Goal: Download file/media

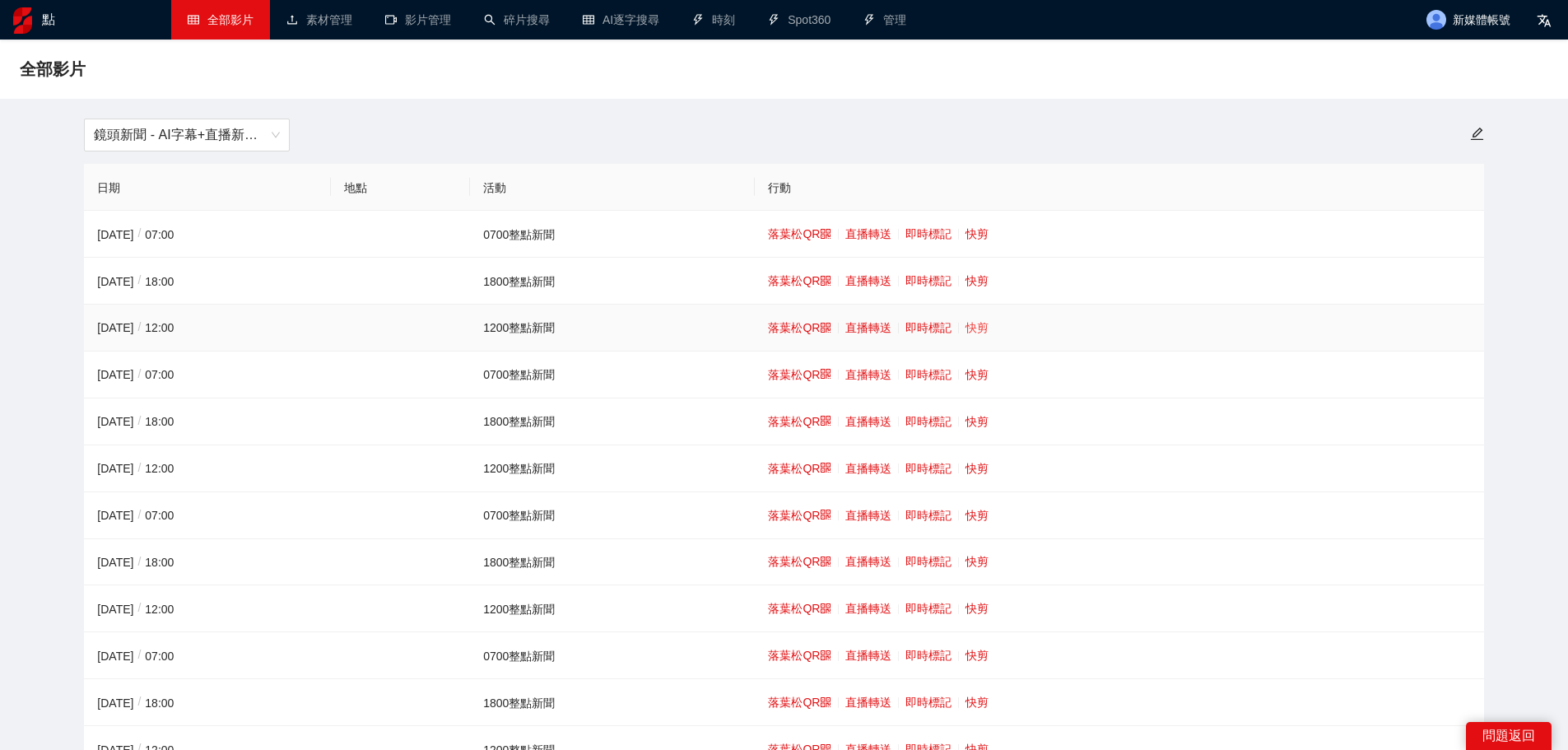
click at [985, 326] on font "快剪" at bounding box center [977, 327] width 23 height 13
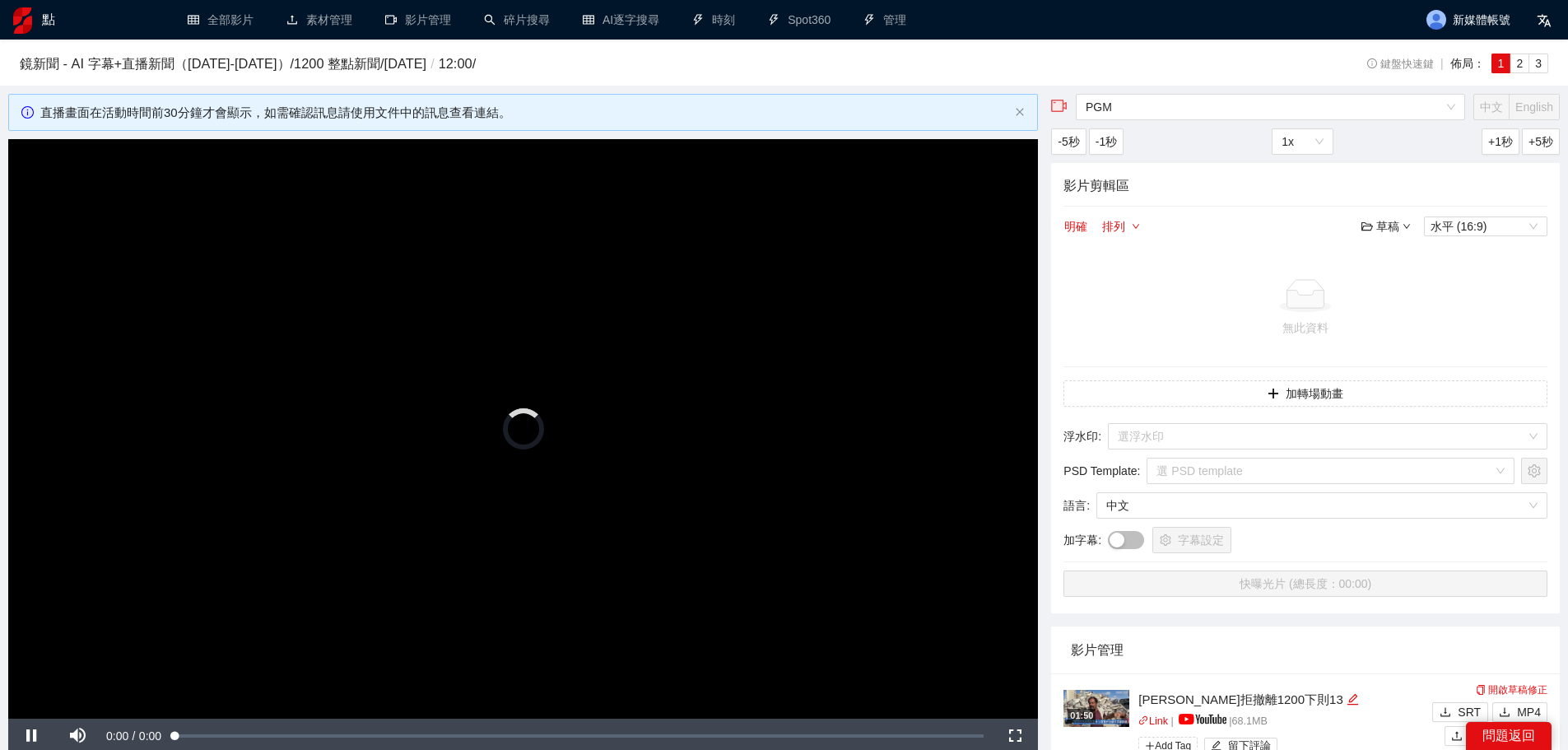
click at [300, 340] on video "Video Player" at bounding box center [522, 429] width 1030 height 579
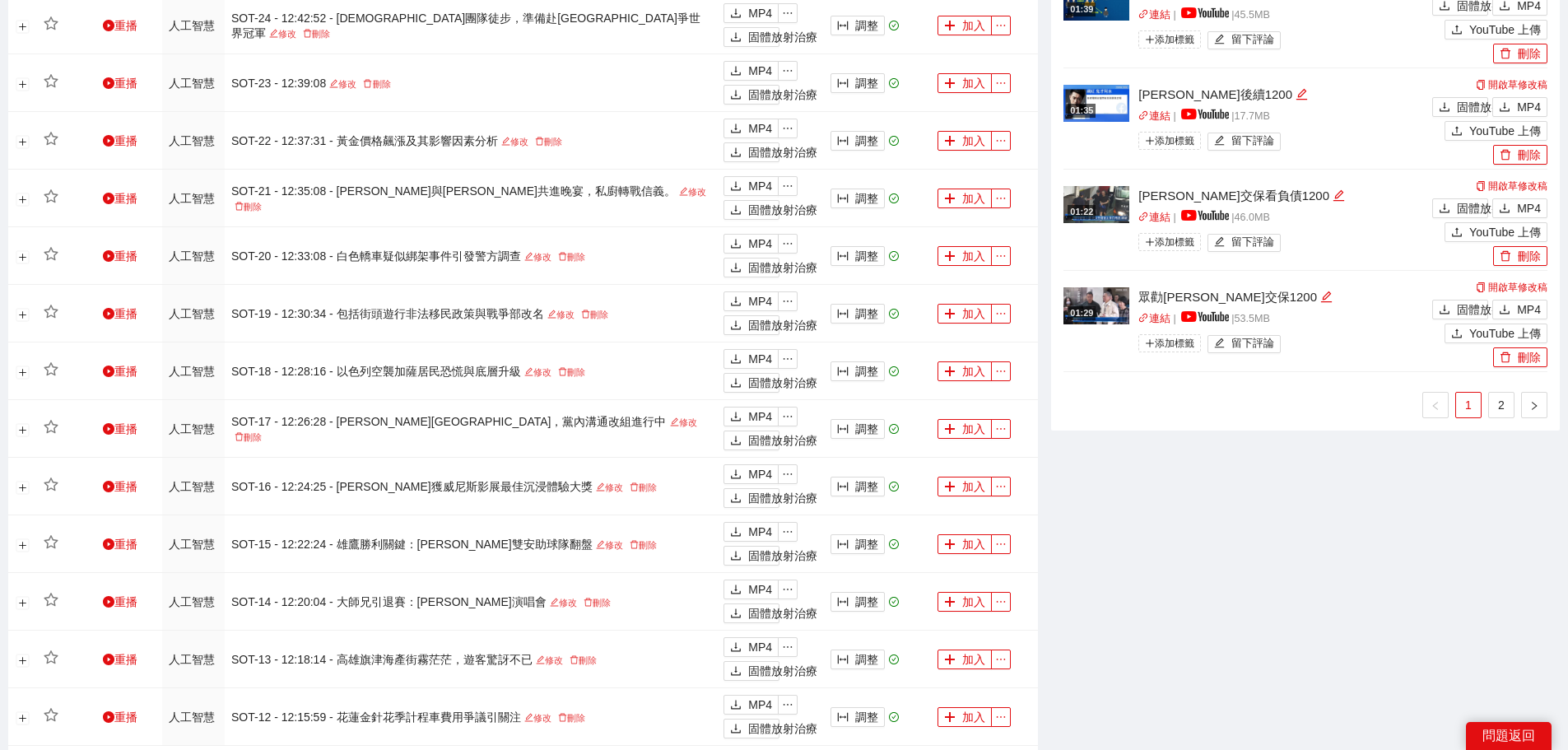
scroll to position [1498, 0]
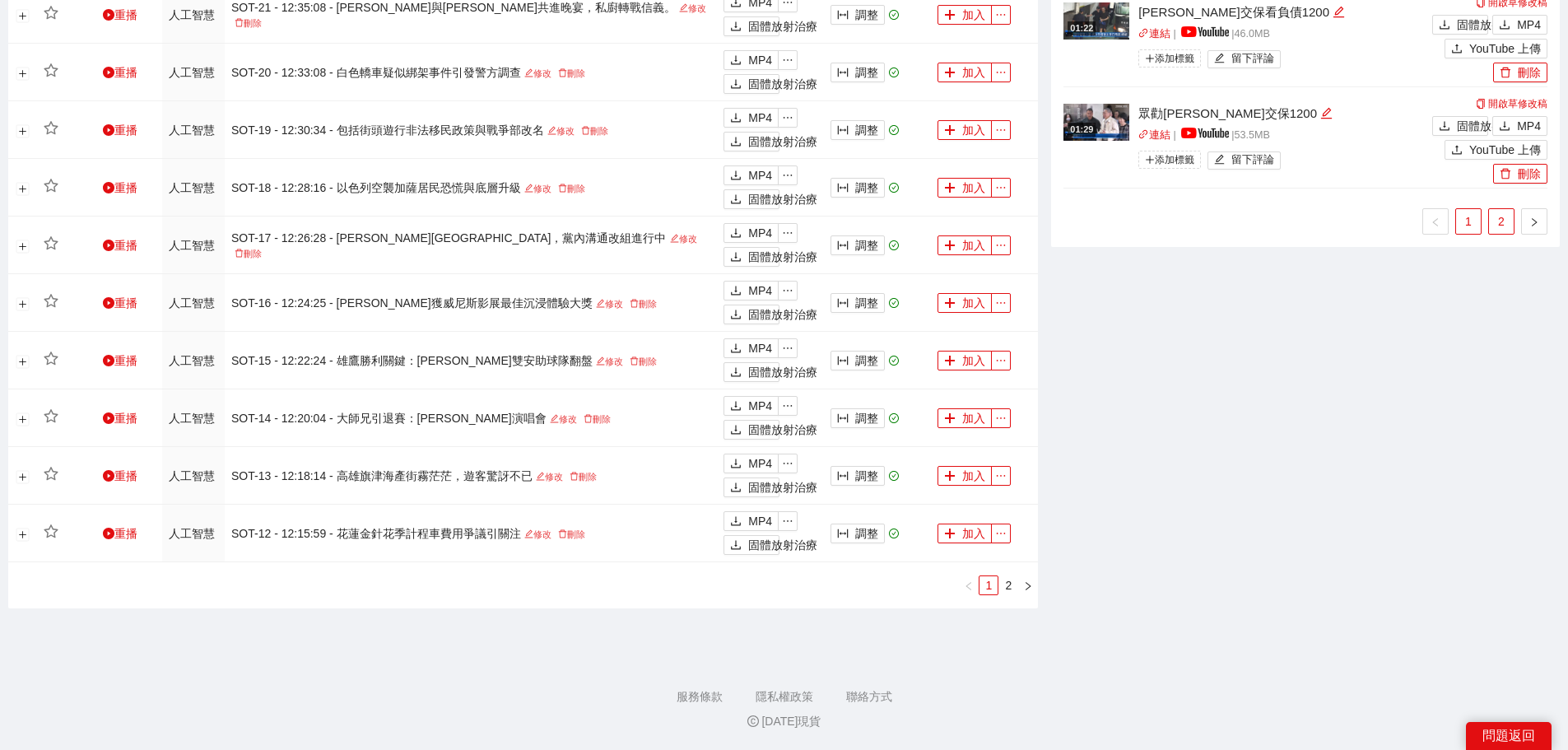
click at [1492, 227] on link "2" at bounding box center [1501, 221] width 25 height 25
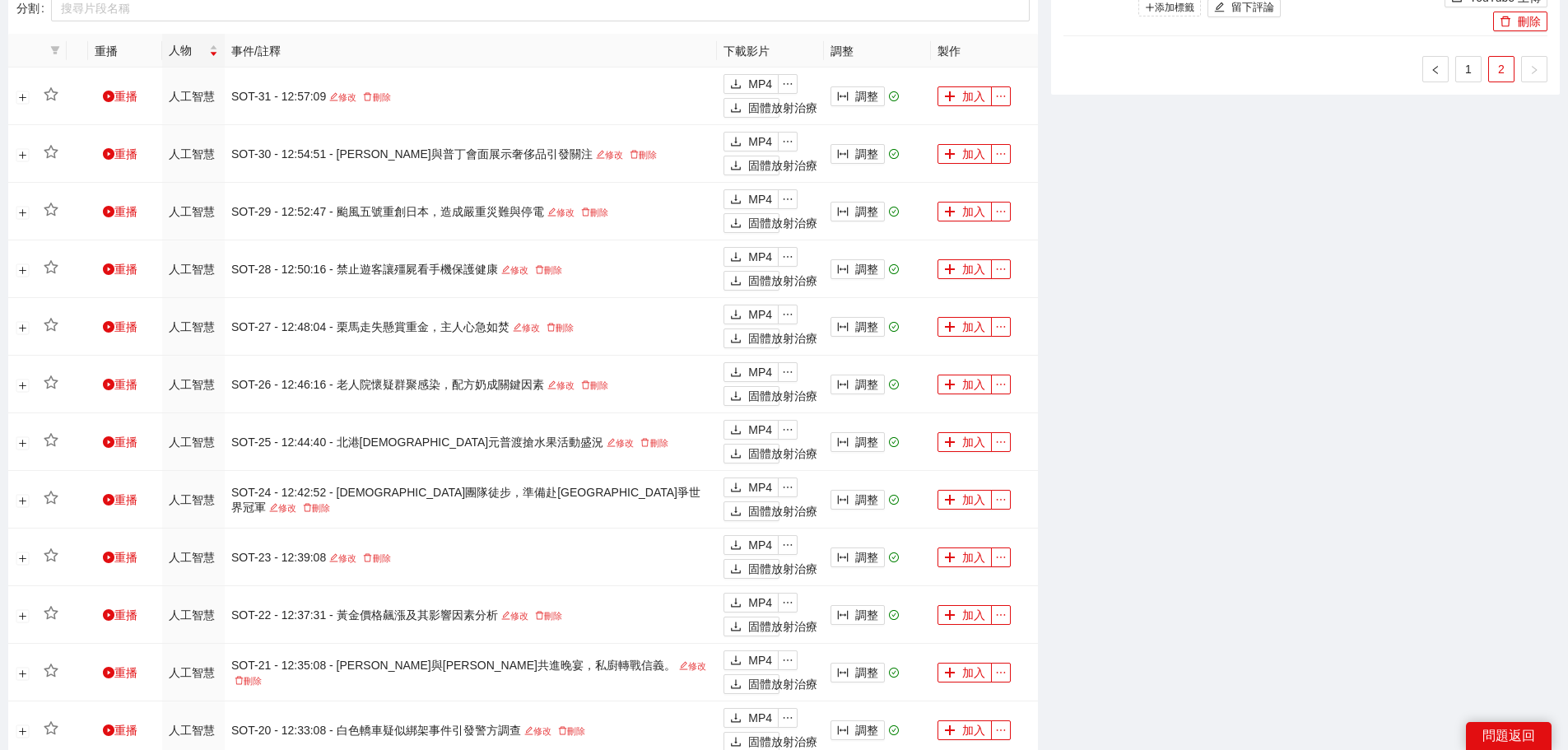
scroll to position [510, 0]
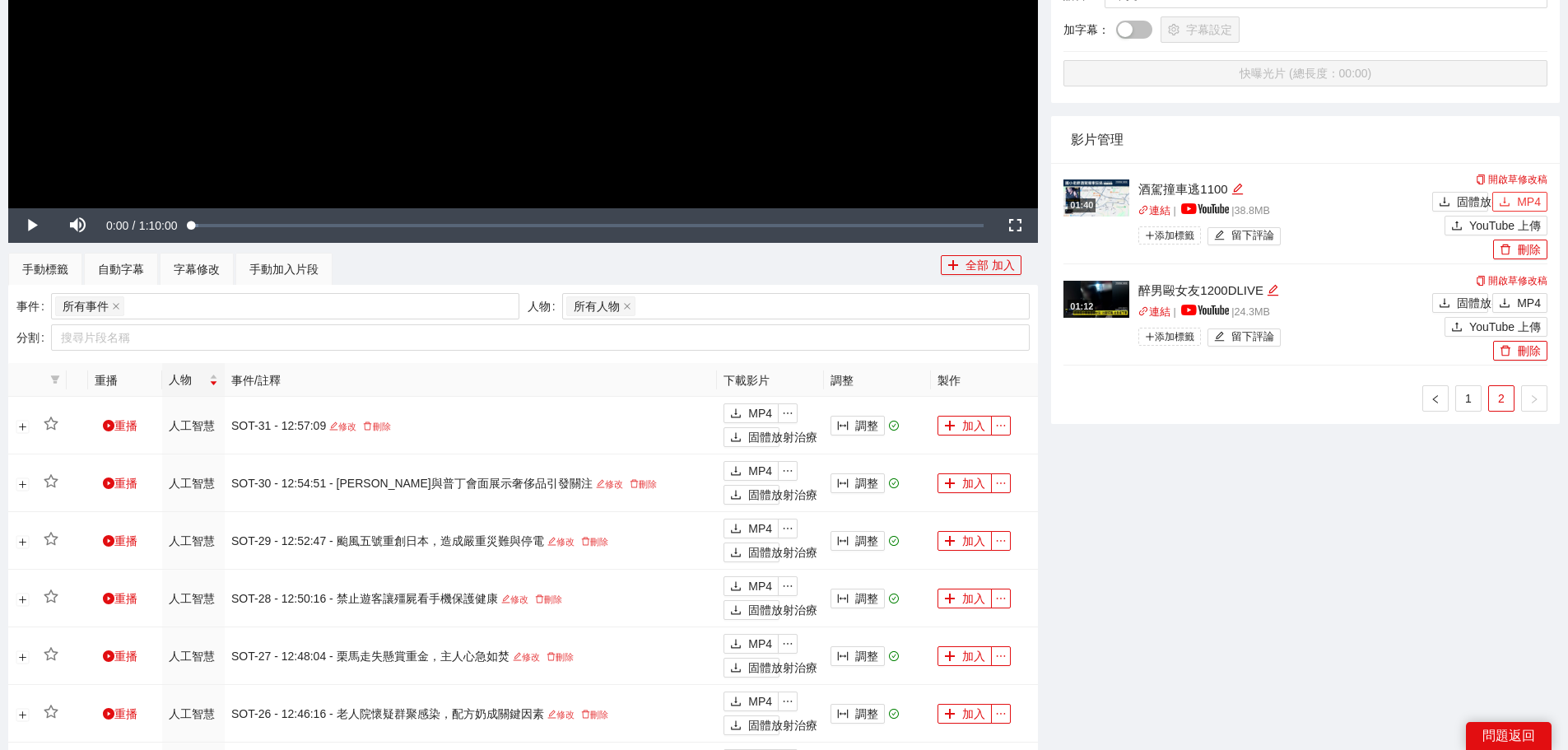
click at [1523, 200] on font "MP4" at bounding box center [1529, 202] width 24 height 13
click at [1462, 396] on link "1" at bounding box center [1469, 399] width 25 height 25
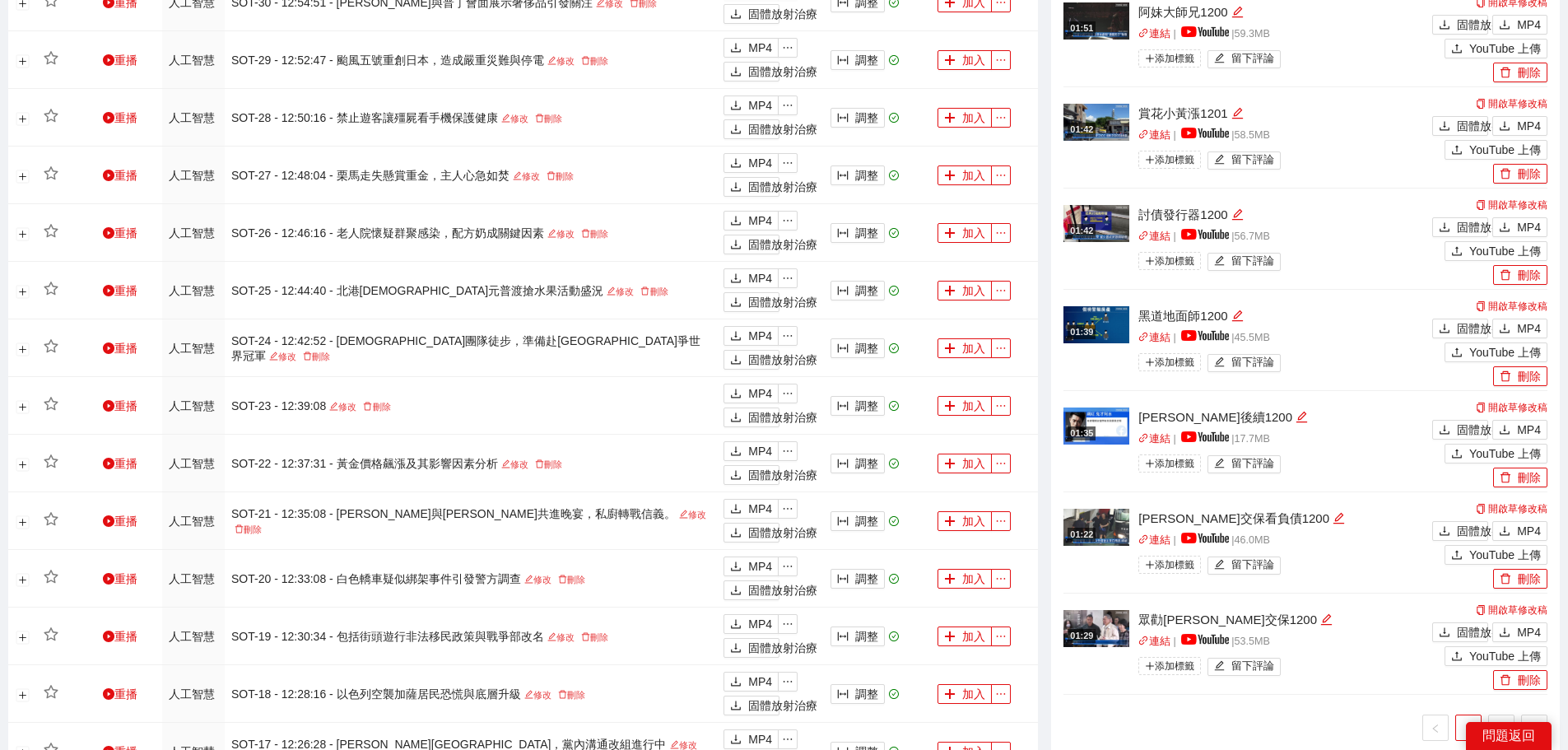
scroll to position [1192, 0]
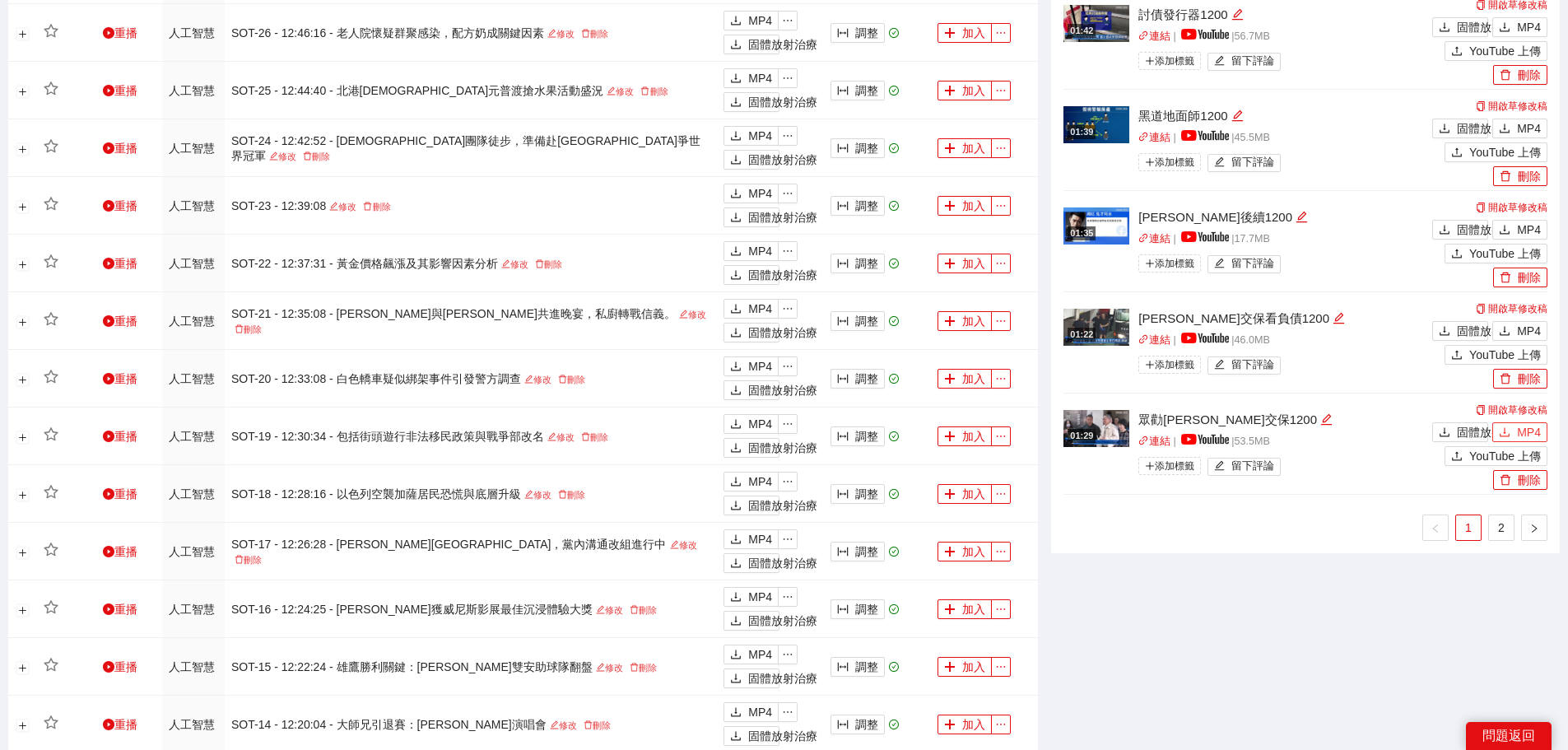
click at [1513, 429] on button "MP4" at bounding box center [1520, 432] width 55 height 20
click at [1522, 322] on span "MP4" at bounding box center [1529, 331] width 24 height 18
click at [1505, 224] on icon "下載" at bounding box center [1504, 229] width 12 height 12
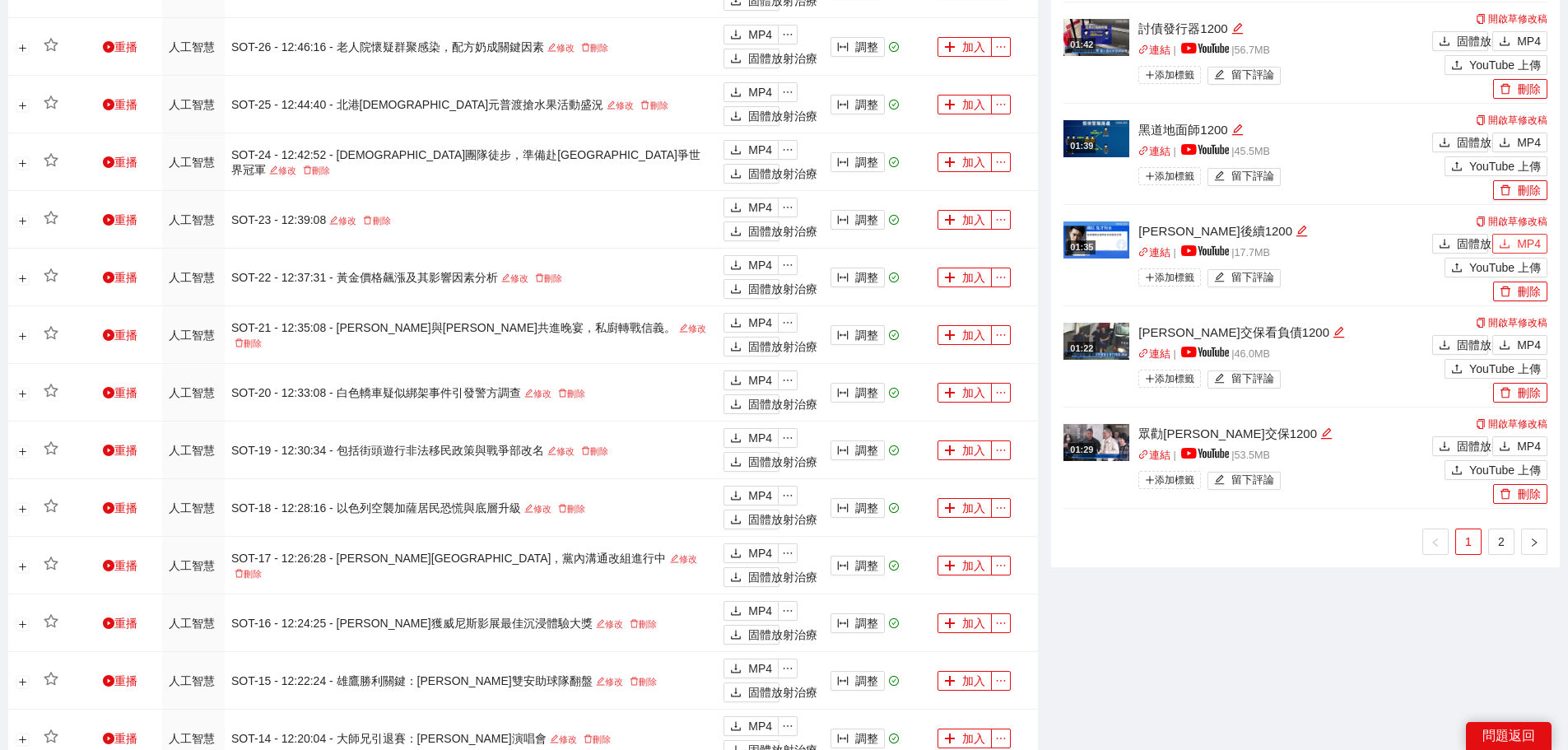
scroll to position [945, 0]
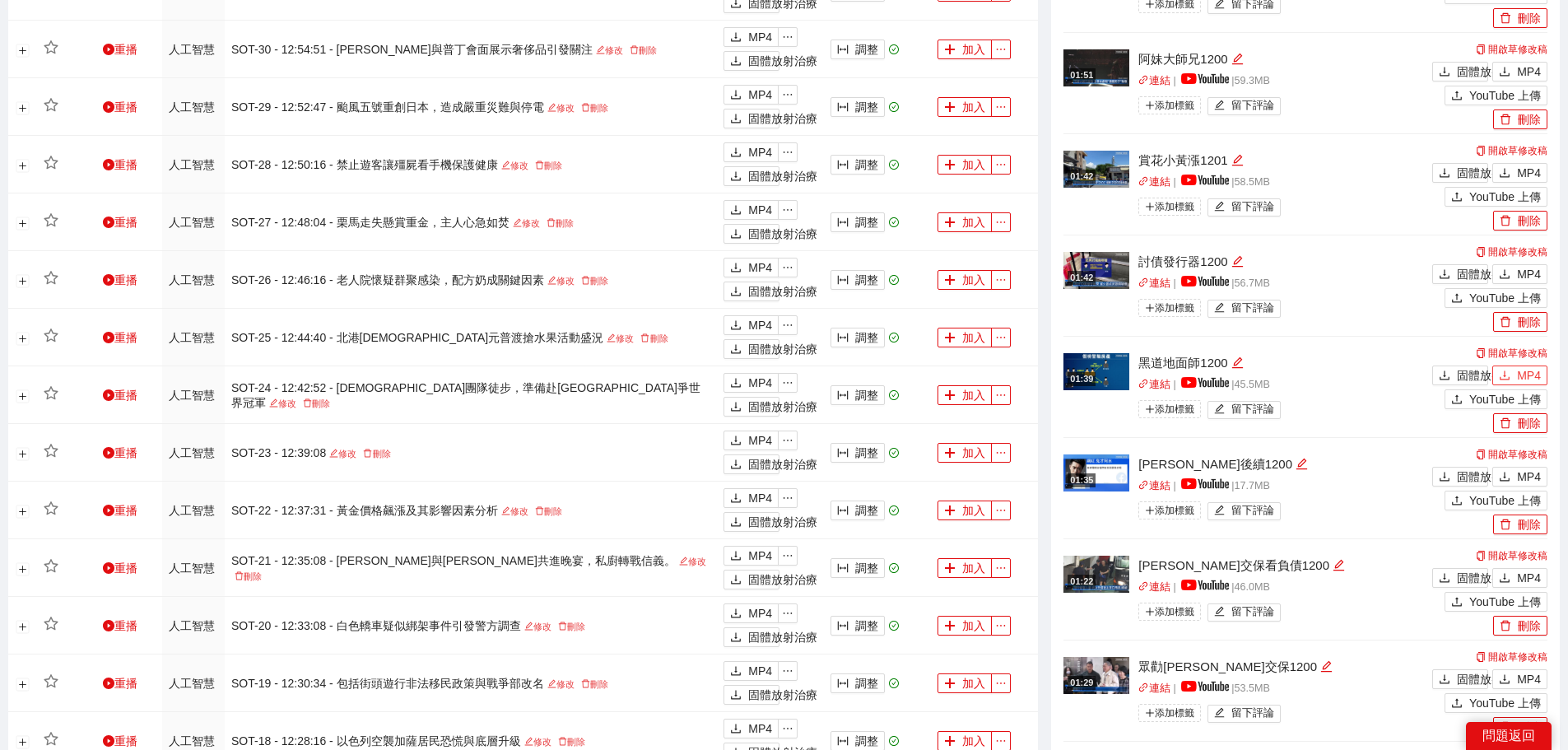
click at [1512, 370] on button "MP4" at bounding box center [1520, 375] width 55 height 20
click at [1511, 267] on button "MP4" at bounding box center [1520, 274] width 55 height 20
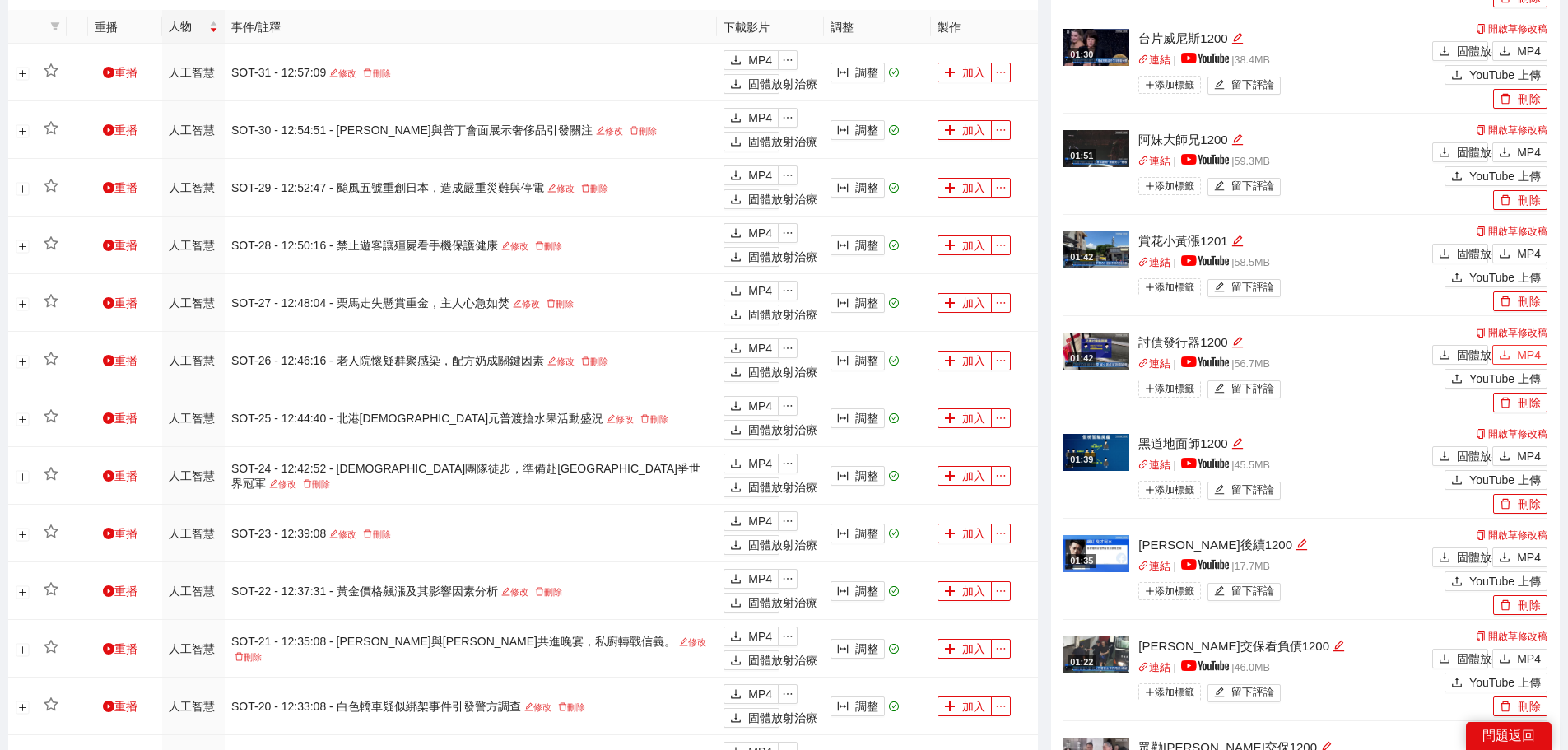
scroll to position [862, 0]
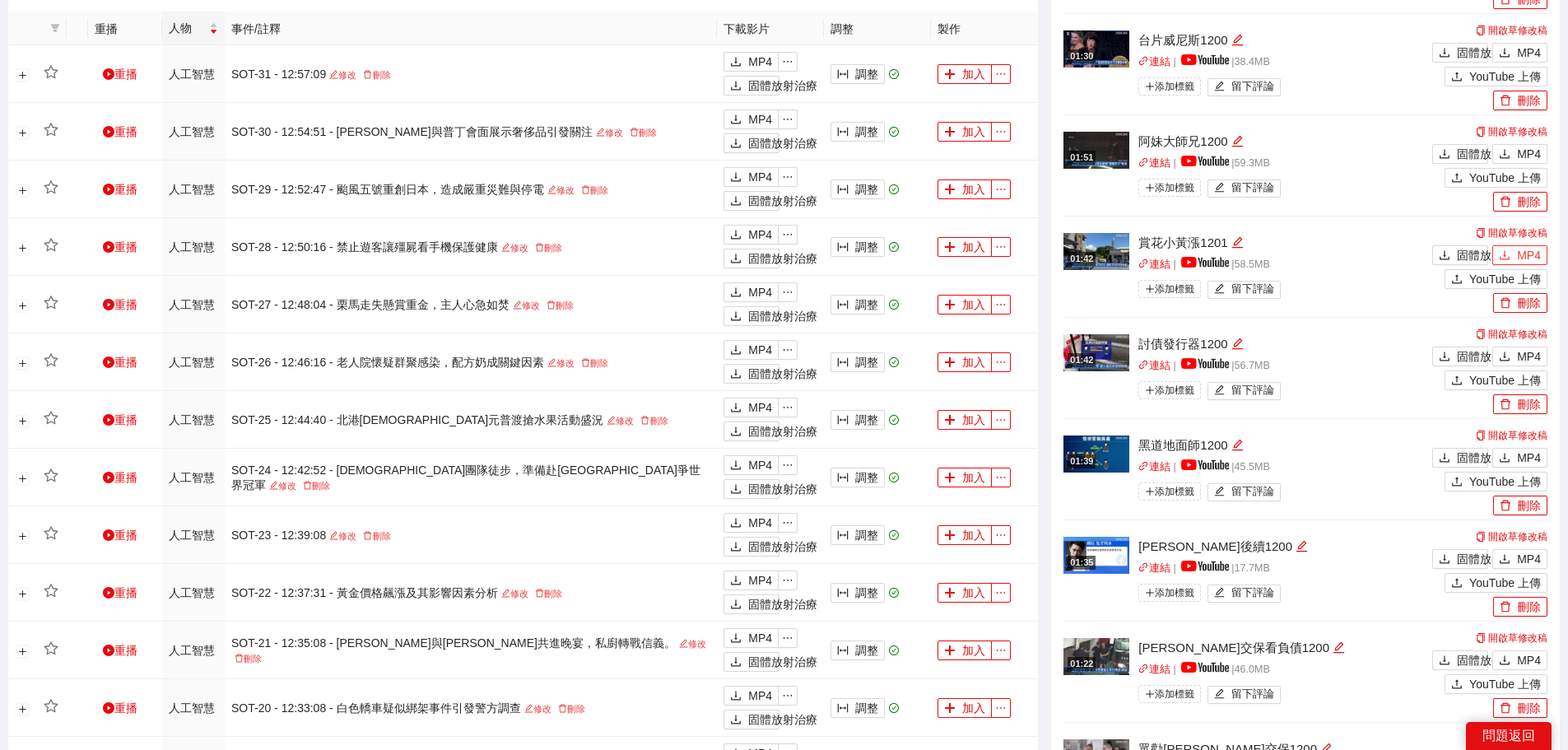
click at [1504, 250] on icon "下載" at bounding box center [1504, 255] width 12 height 12
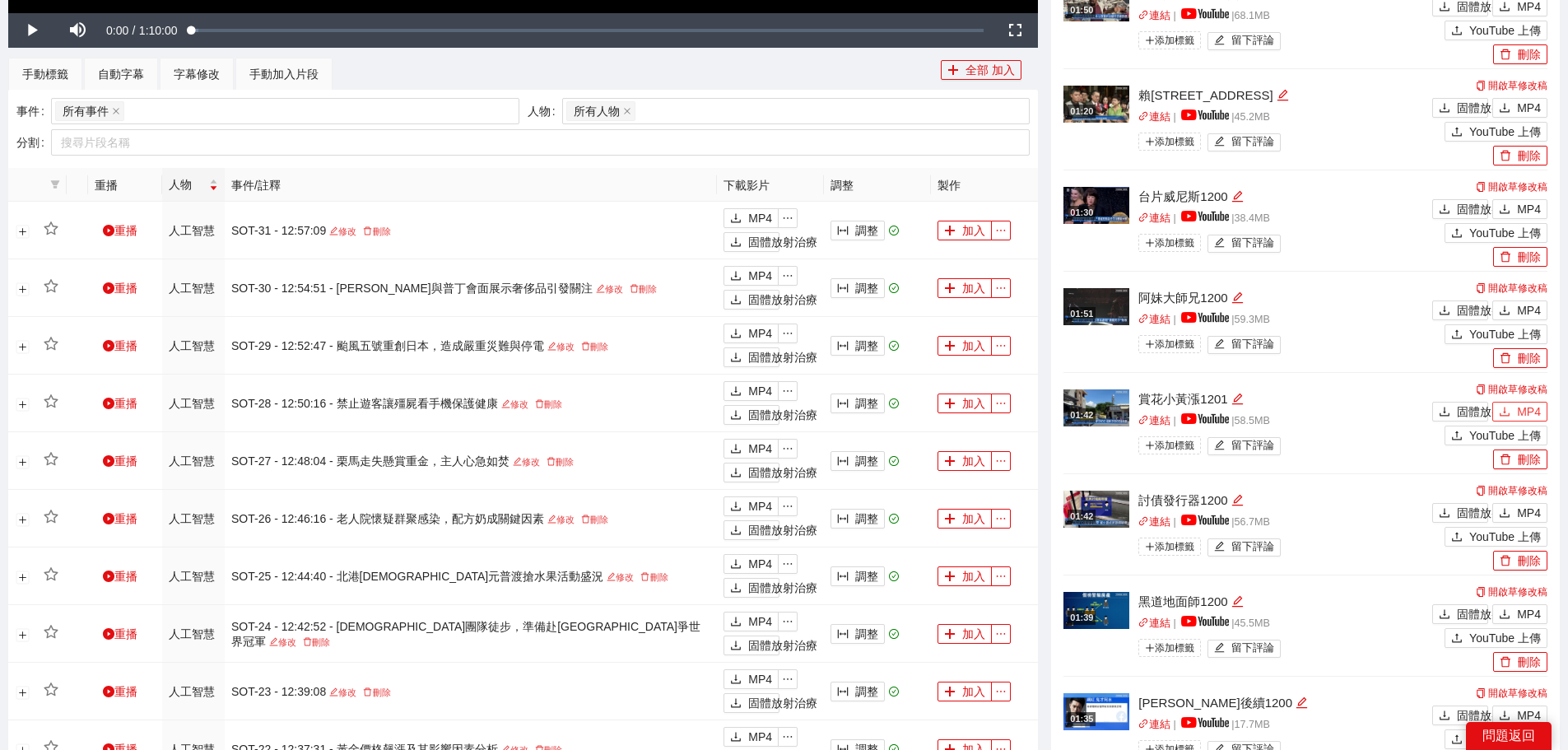
scroll to position [698, 0]
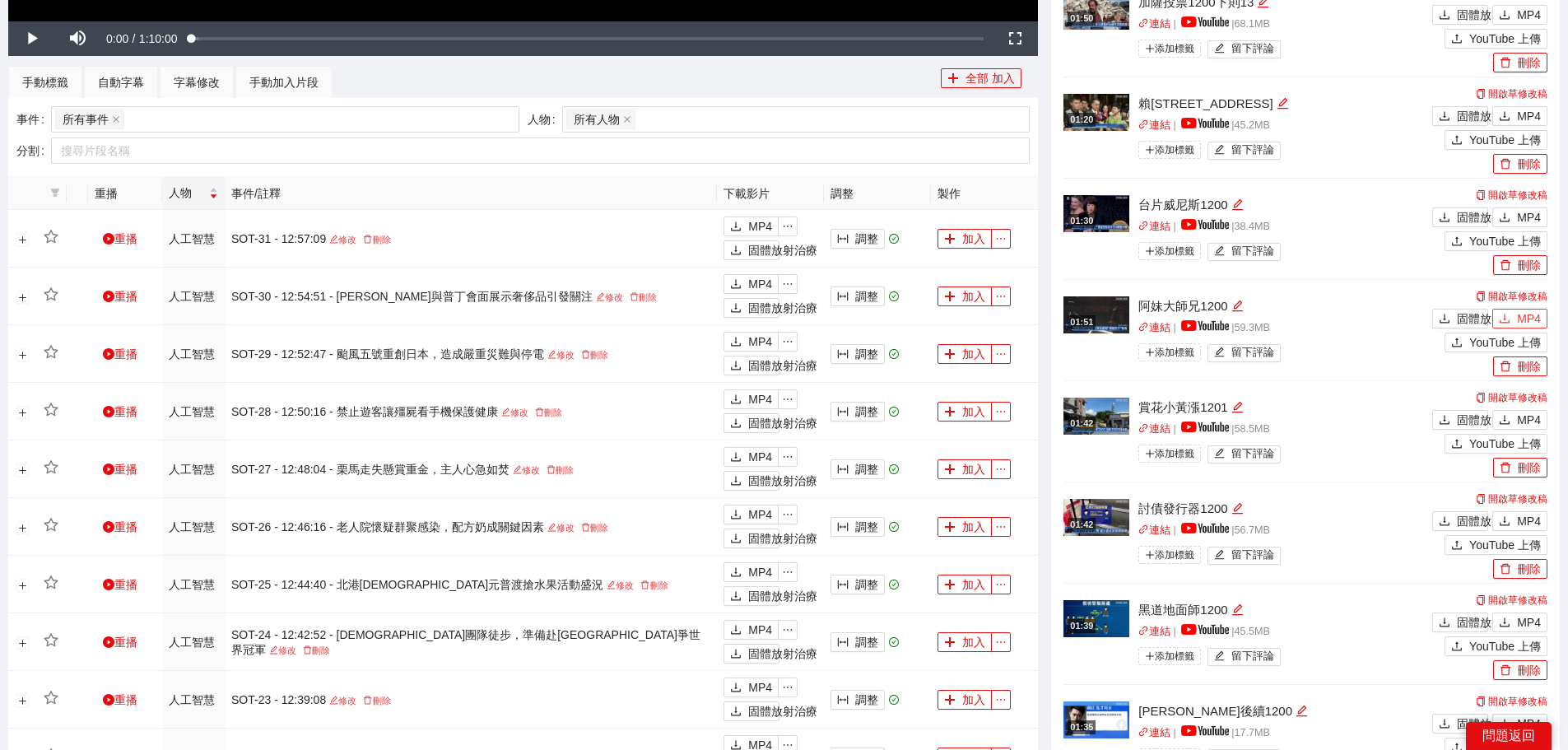
click at [1519, 312] on font "MP4" at bounding box center [1529, 318] width 24 height 13
click at [1513, 209] on button "MP4" at bounding box center [1520, 217] width 55 height 20
click at [1520, 112] on font "MP4" at bounding box center [1529, 116] width 24 height 13
